Goal: Information Seeking & Learning: Learn about a topic

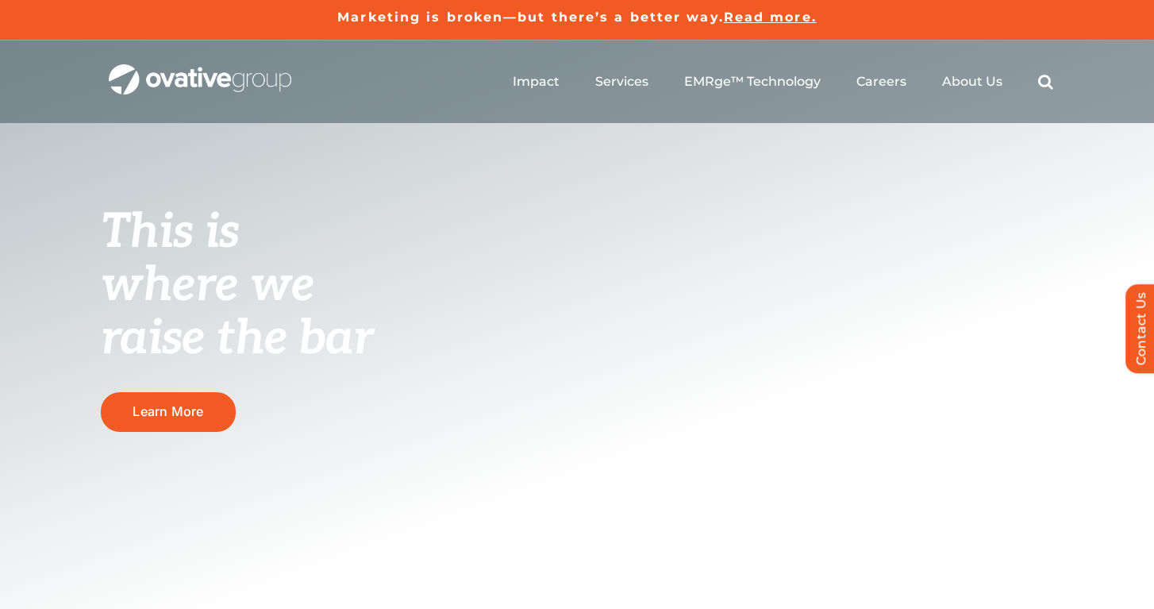
scroll to position [12, 0]
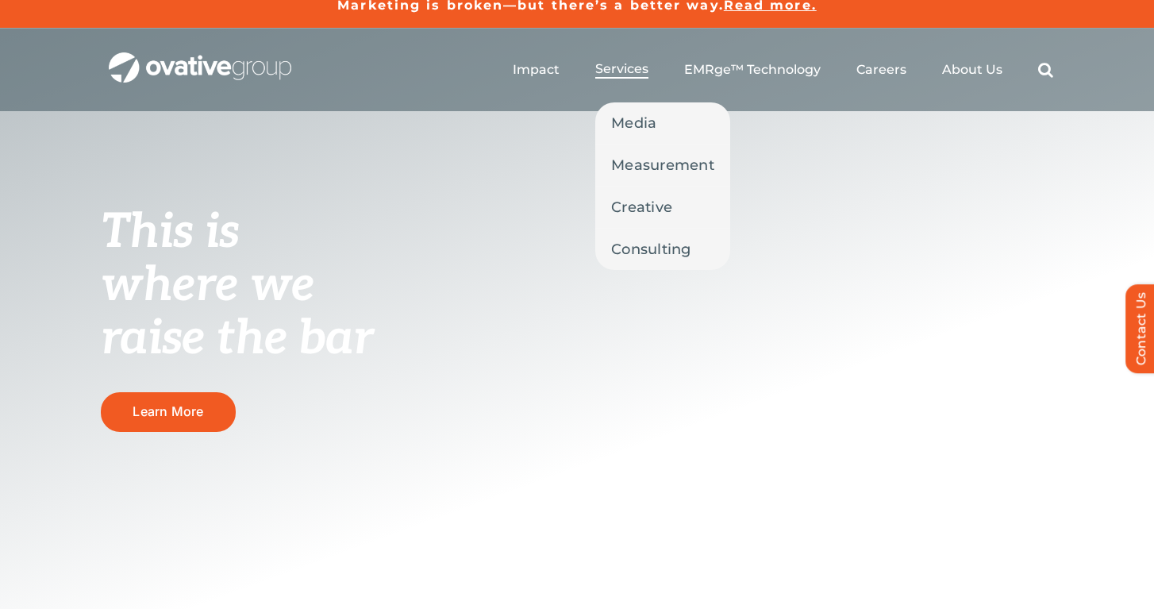
click at [619, 71] on span "Services" at bounding box center [621, 69] width 53 height 16
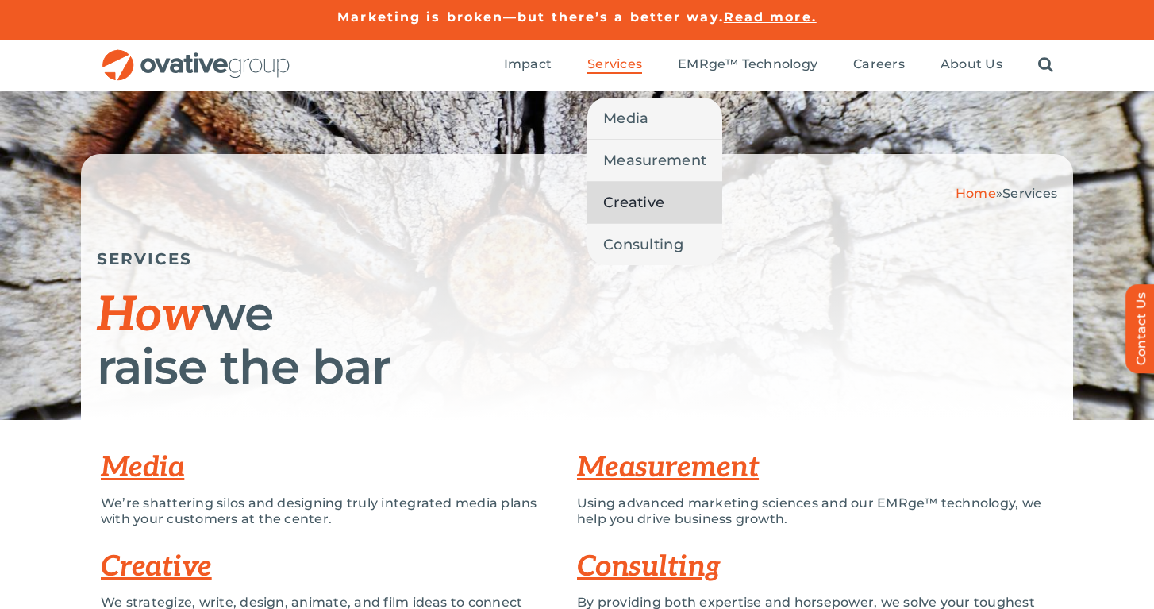
click at [618, 186] on ul "Media Measurement Creative Consulting" at bounding box center [654, 181] width 135 height 167
click at [620, 202] on span "Creative" at bounding box center [633, 202] width 61 height 22
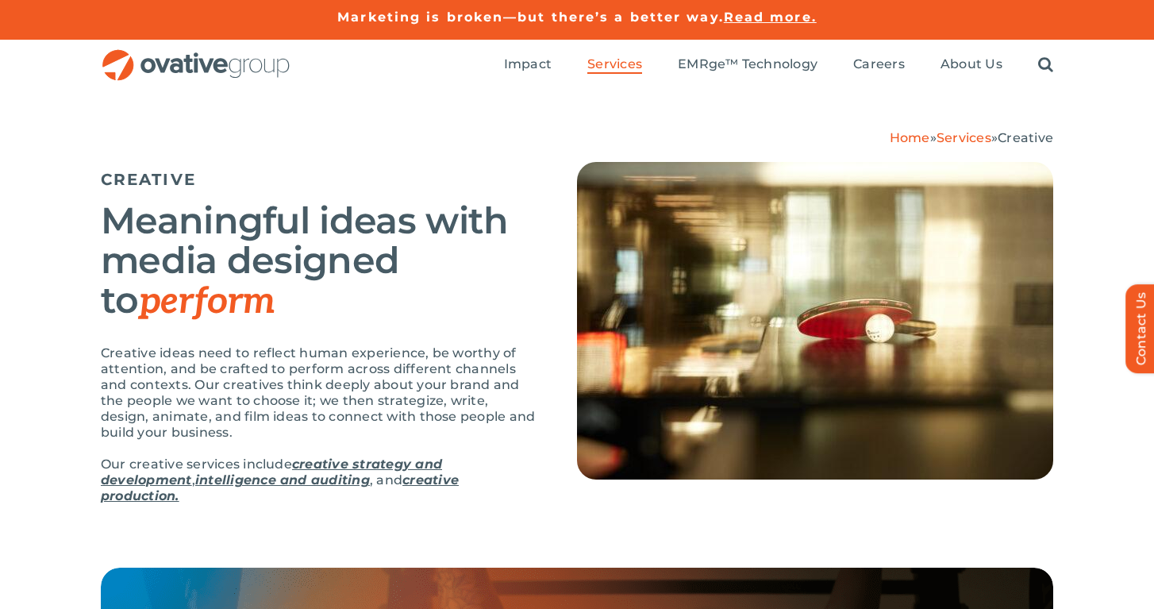
click at [1087, 306] on div "Home » Services » Creative CREATIVE Meaningful ideas with media designed to per…" at bounding box center [577, 328] width 1154 height 477
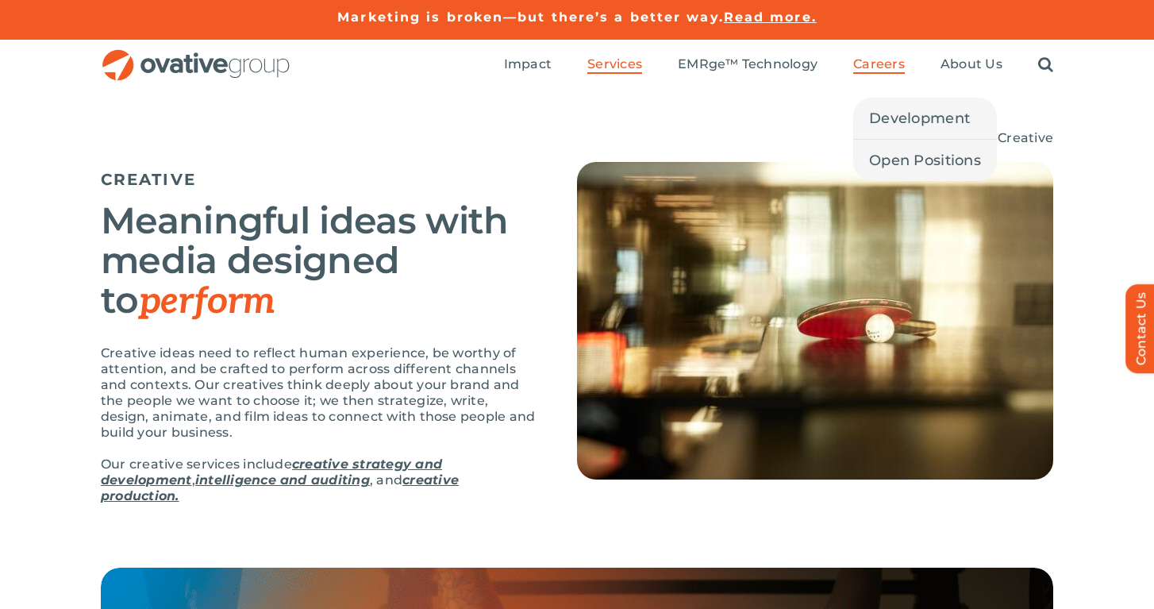
click at [890, 63] on span "Careers" at bounding box center [879, 64] width 52 height 16
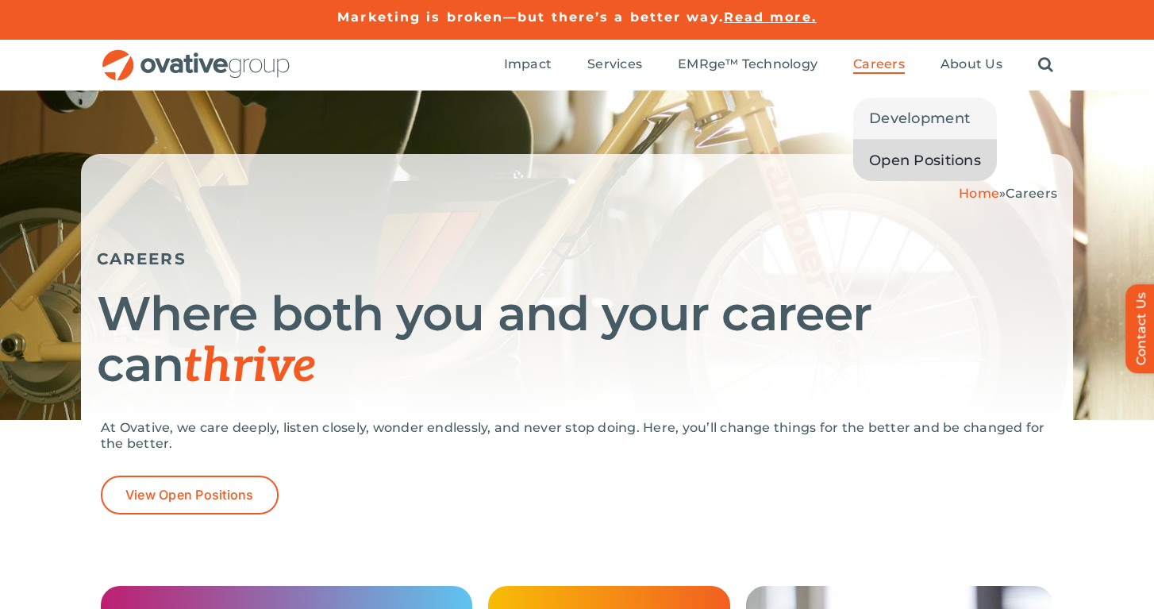
click at [904, 164] on span "Open Positions" at bounding box center [925, 160] width 112 height 22
